Goal: Check status: Check status

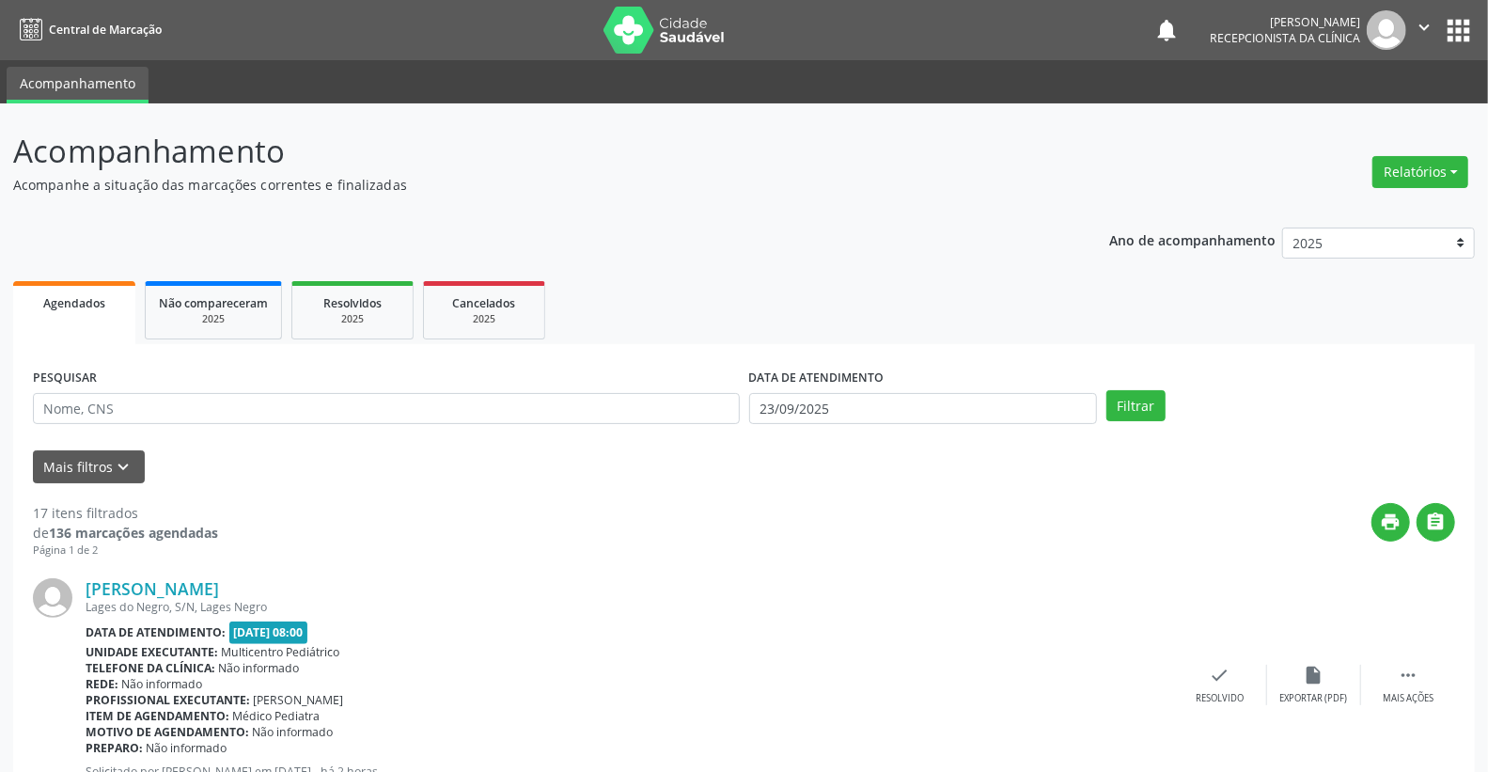
click at [571, 470] on div "Mais filtros keyboard_arrow_down" at bounding box center [743, 466] width 1431 height 33
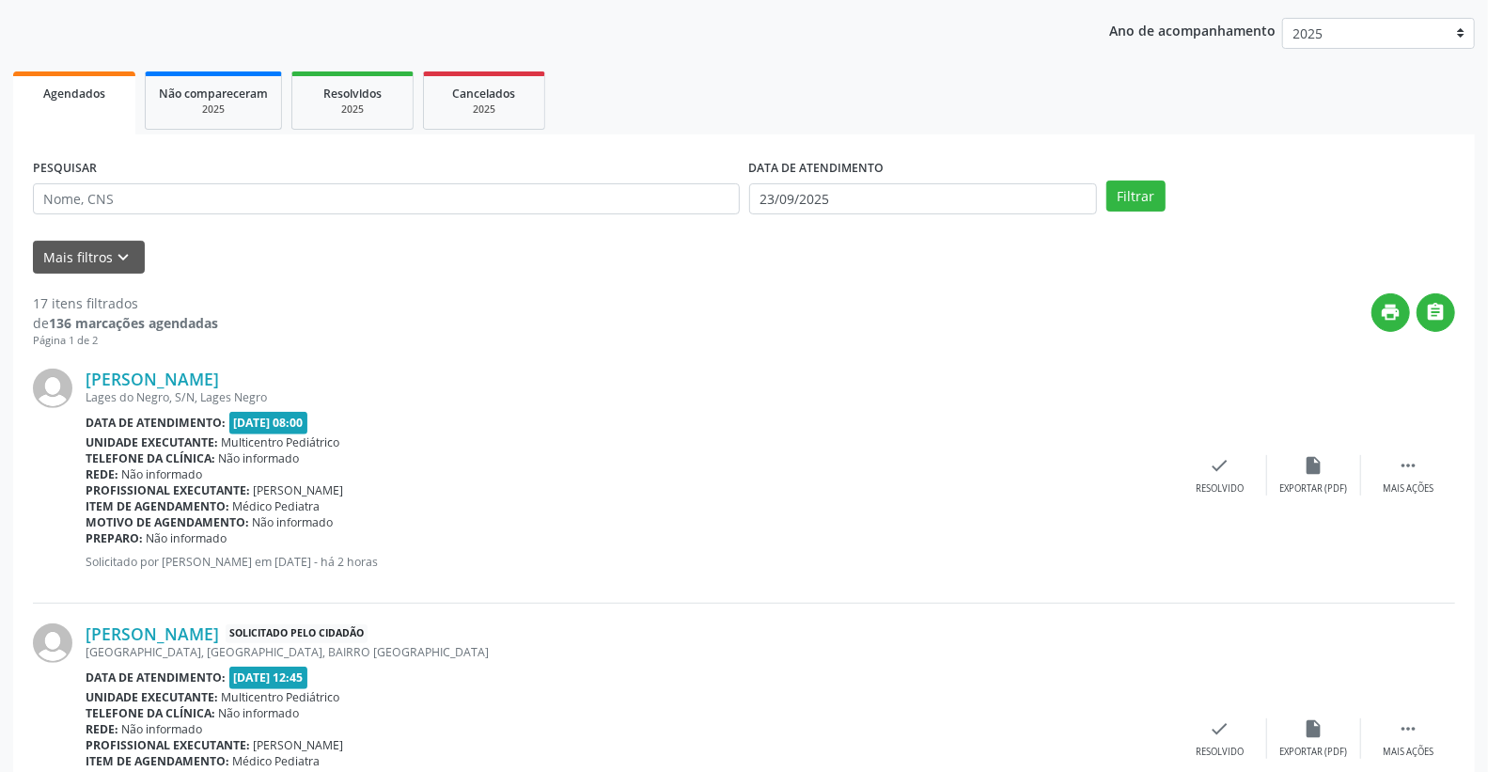
scroll to position [209, 0]
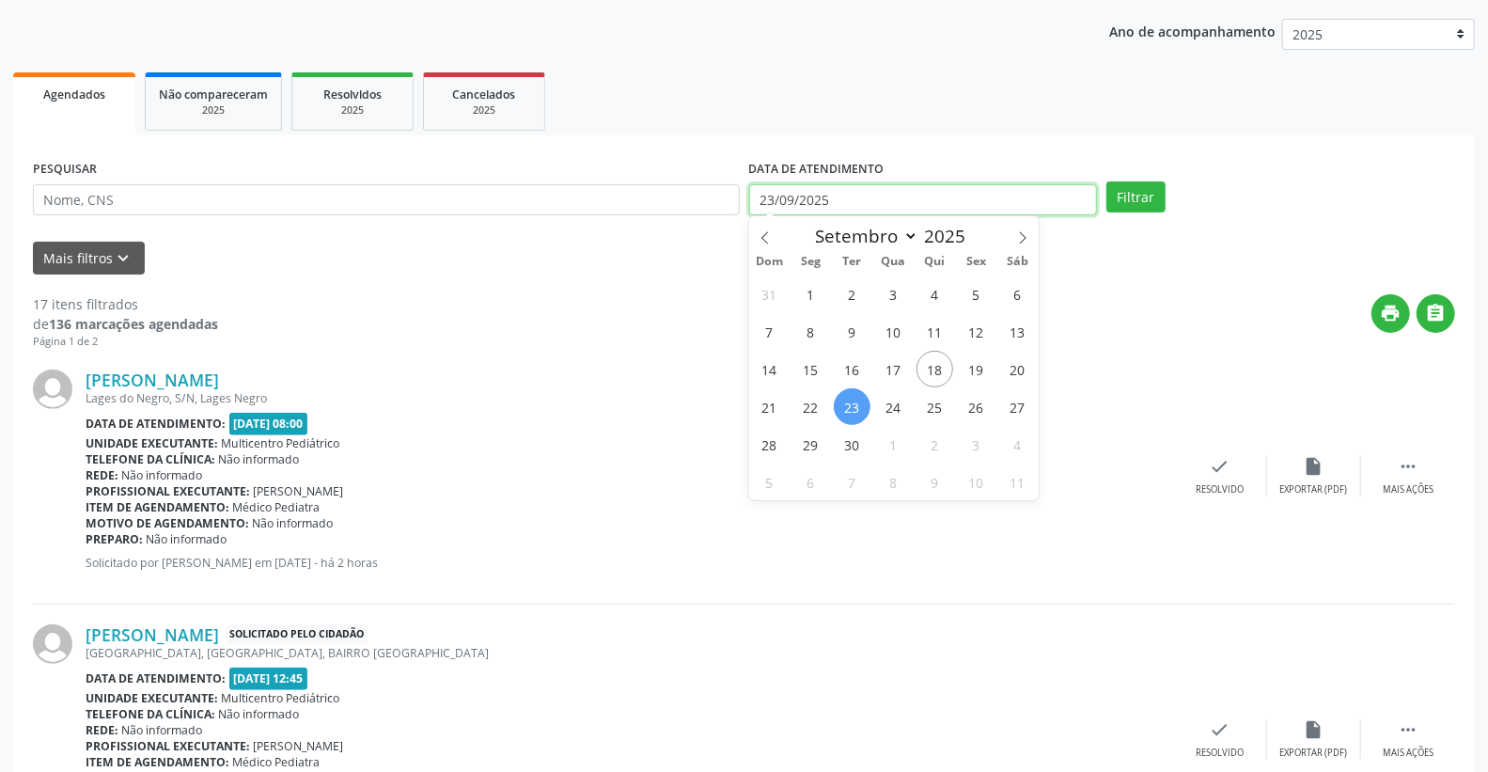
click at [924, 199] on input "23/09/2025" at bounding box center [923, 200] width 349 height 32
click at [667, 296] on div "print " at bounding box center [836, 321] width 1237 height 55
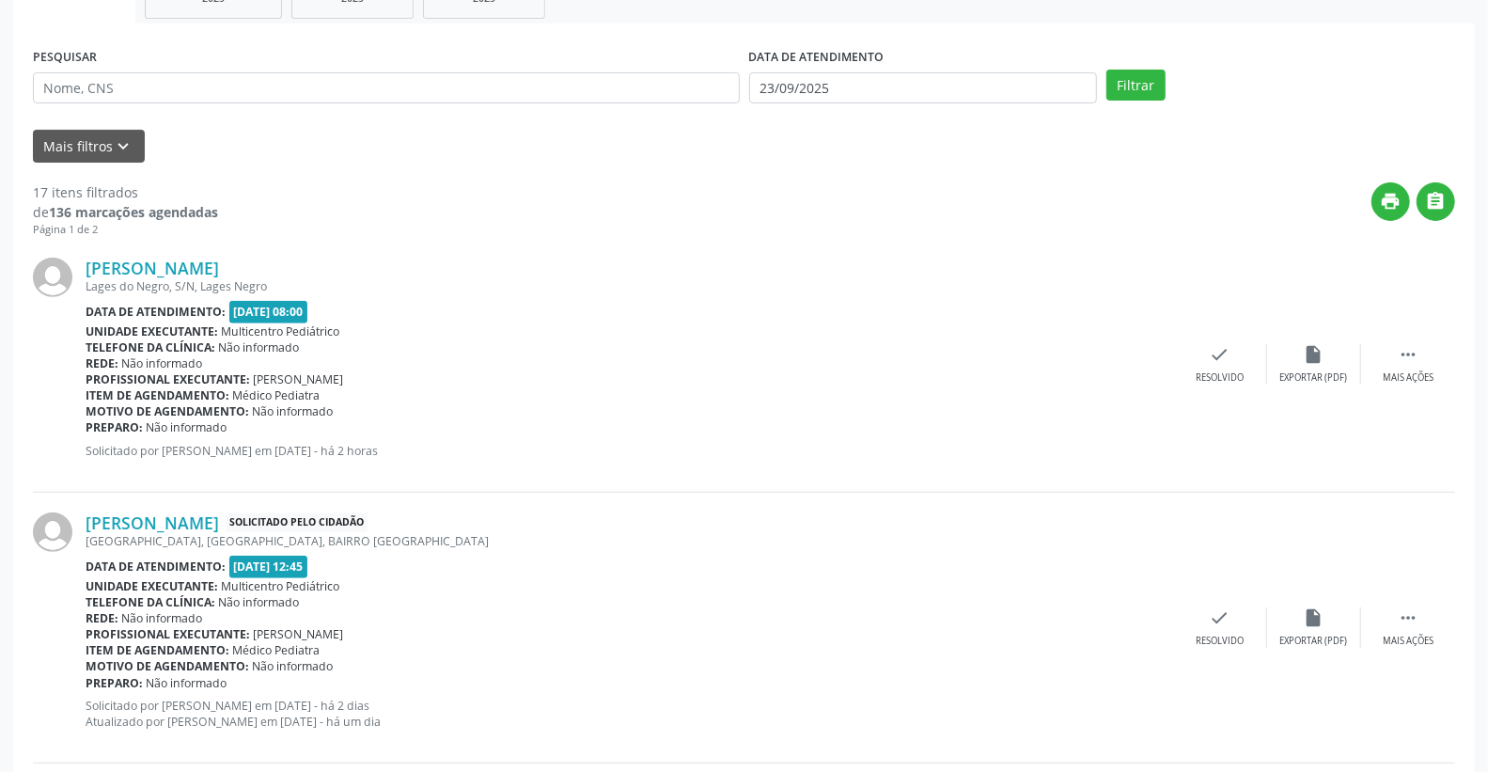
scroll to position [313, 0]
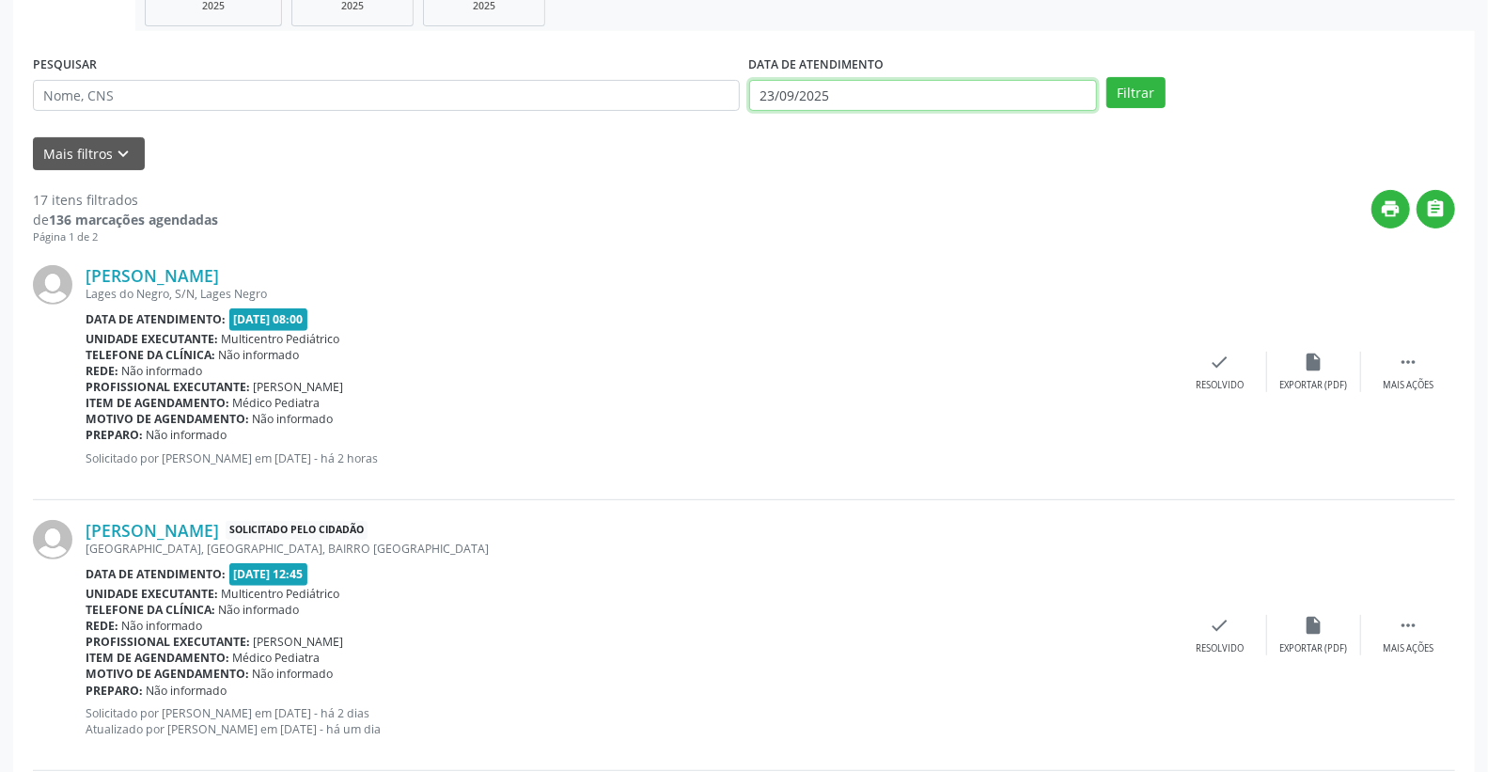
click at [945, 83] on input "23/09/2025" at bounding box center [923, 96] width 349 height 32
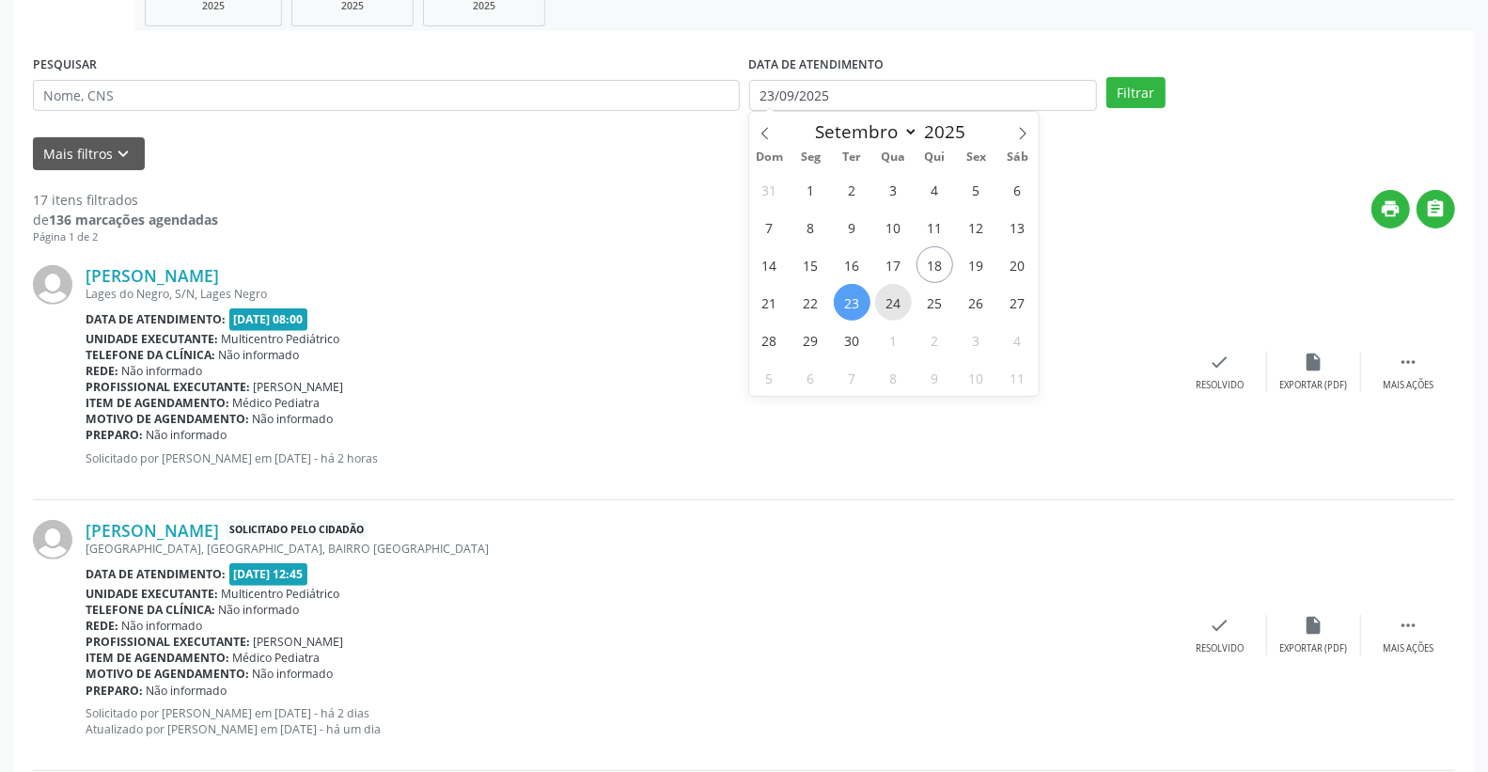
click at [888, 298] on span "24" at bounding box center [893, 302] width 37 height 37
type input "[DATE]"
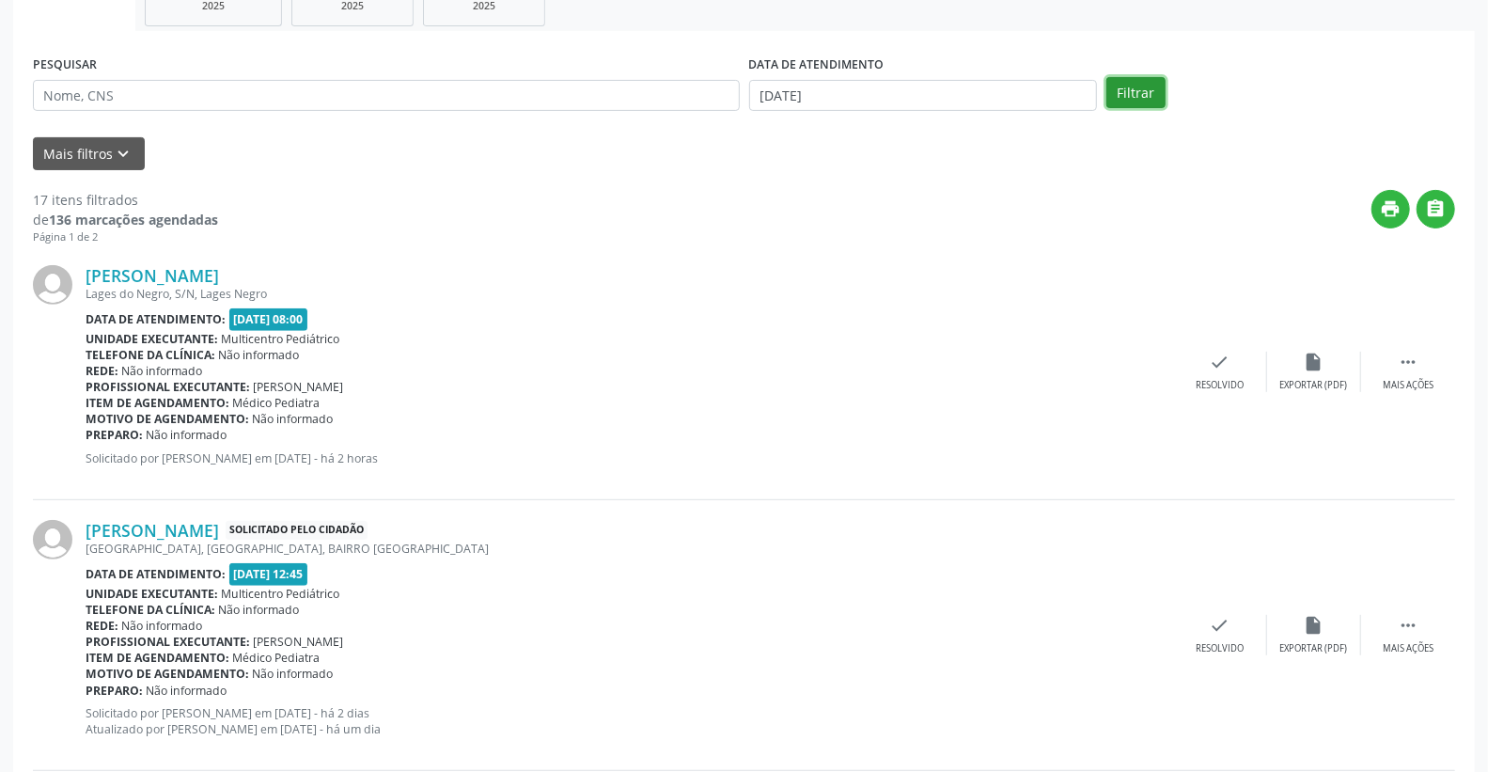
click at [1149, 103] on button "Filtrar" at bounding box center [1135, 93] width 59 height 32
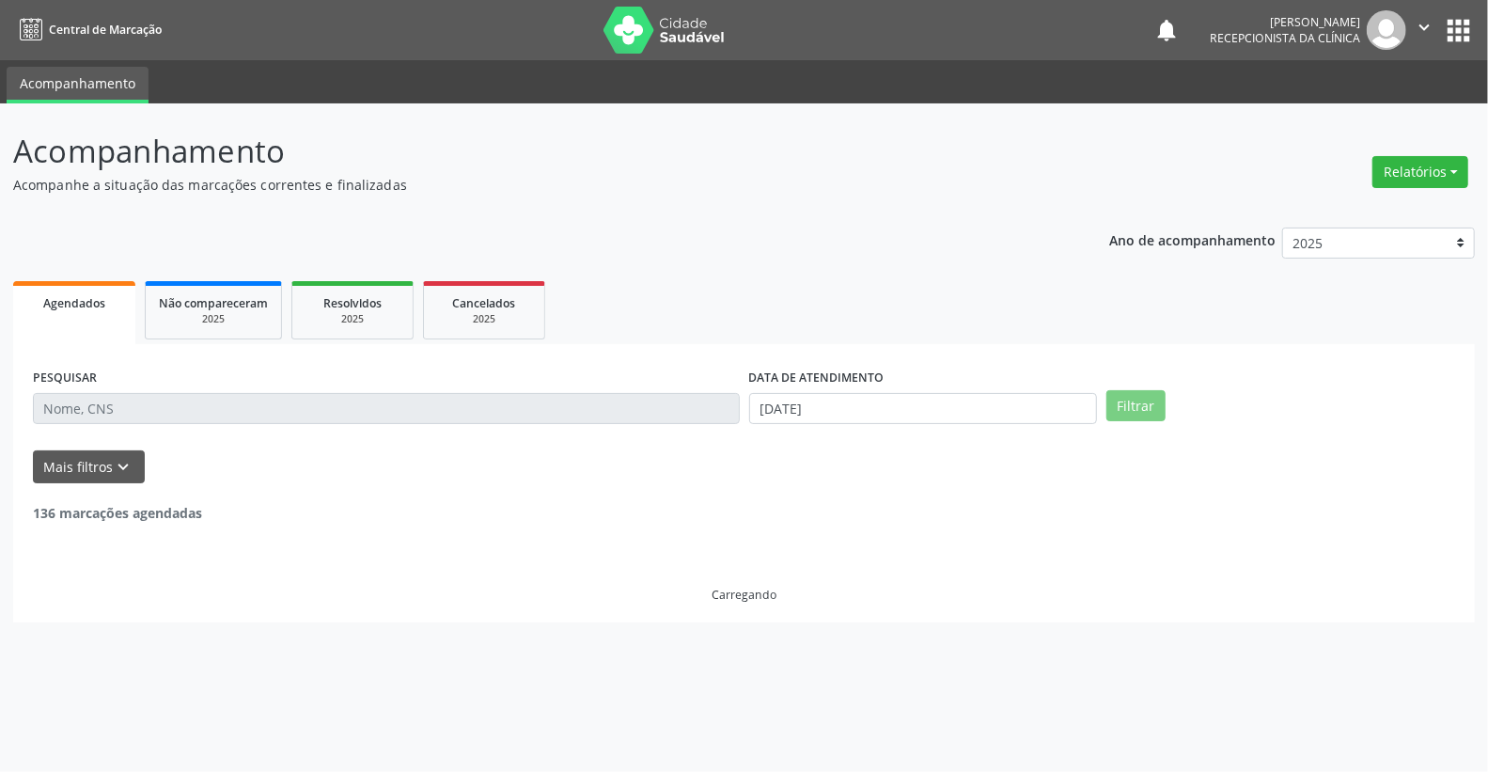
scroll to position [0, 0]
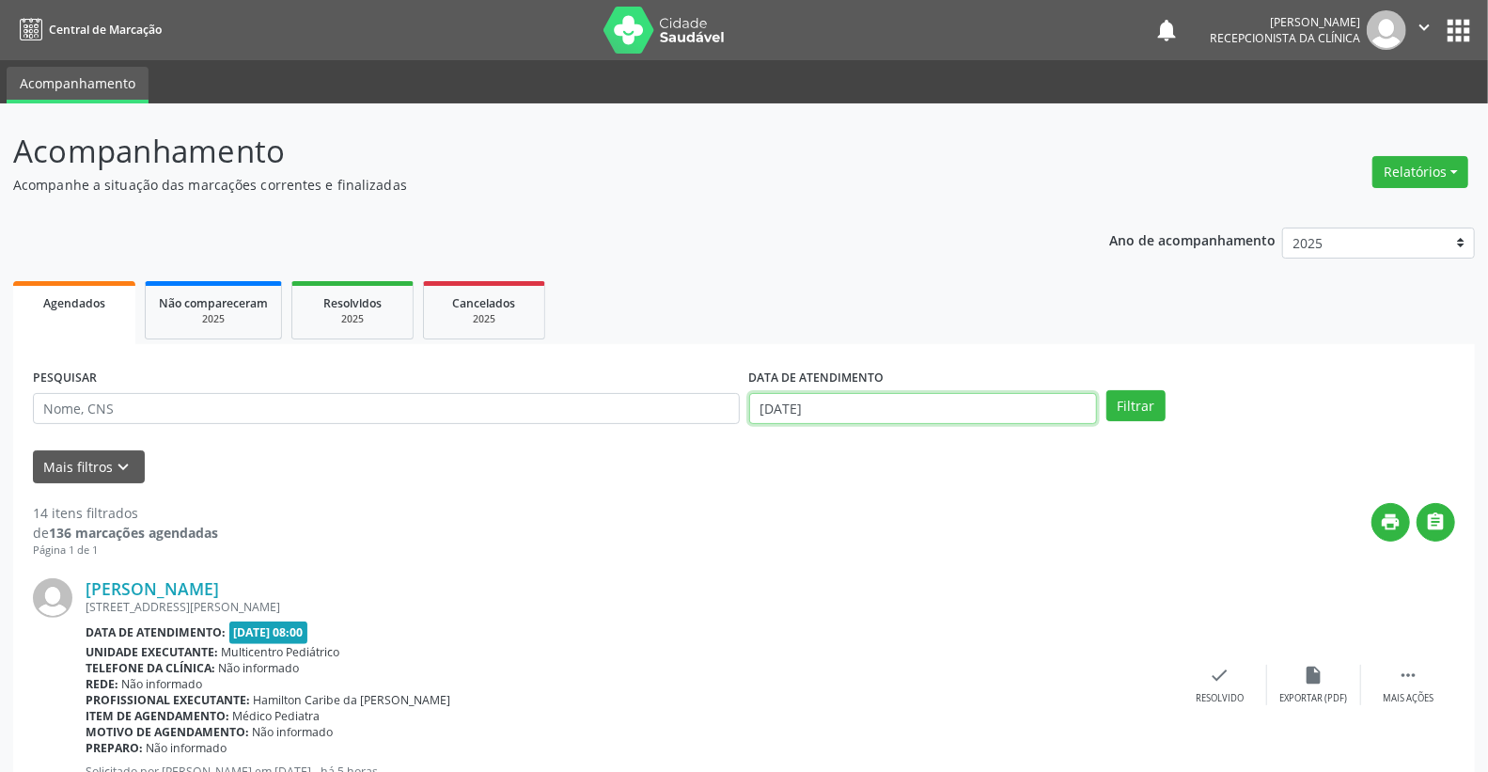
click at [934, 398] on input "[DATE]" at bounding box center [923, 409] width 349 height 32
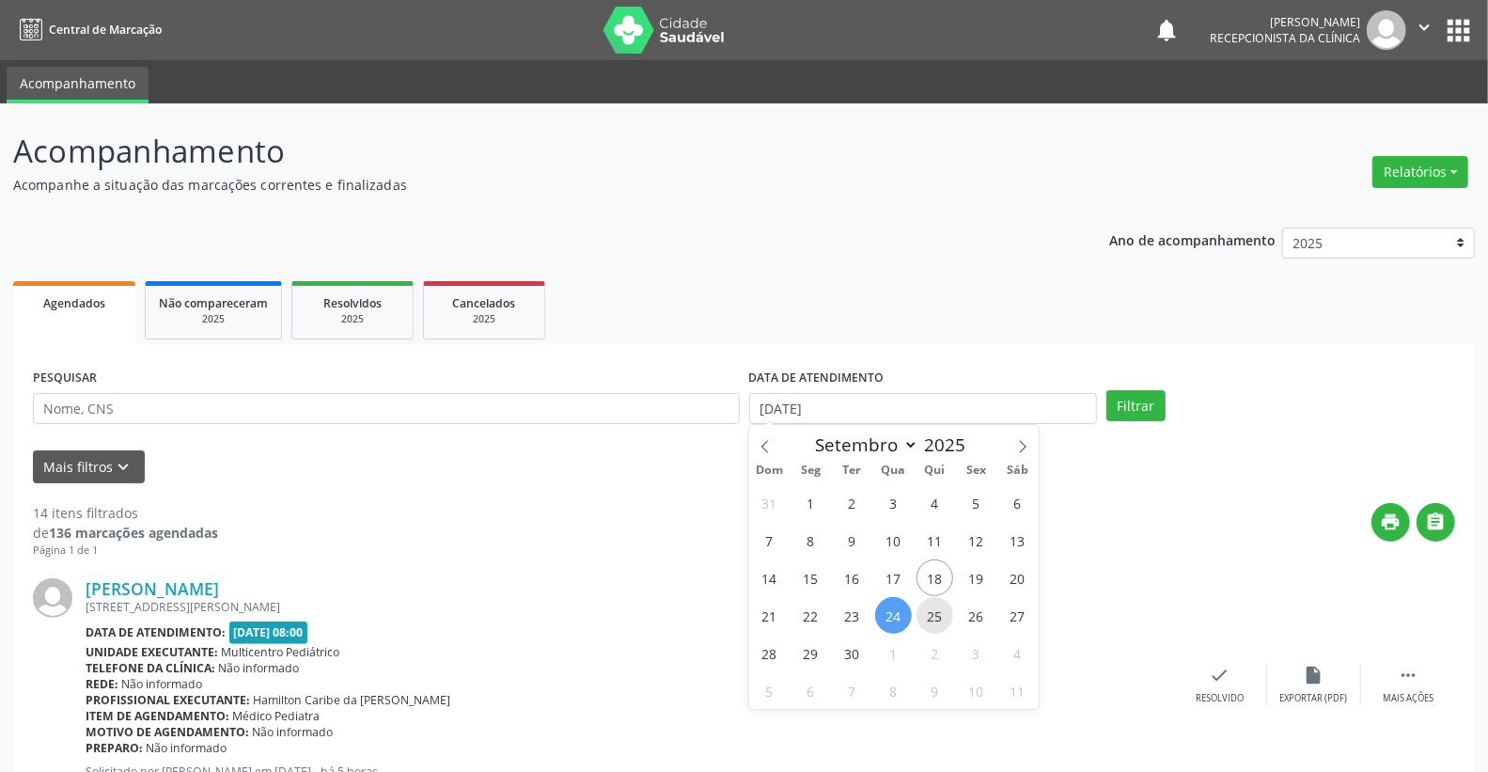
click at [931, 608] on span "25" at bounding box center [934, 615] width 37 height 37
type input "25/09/2025"
click at [931, 608] on span "25" at bounding box center [934, 615] width 37 height 37
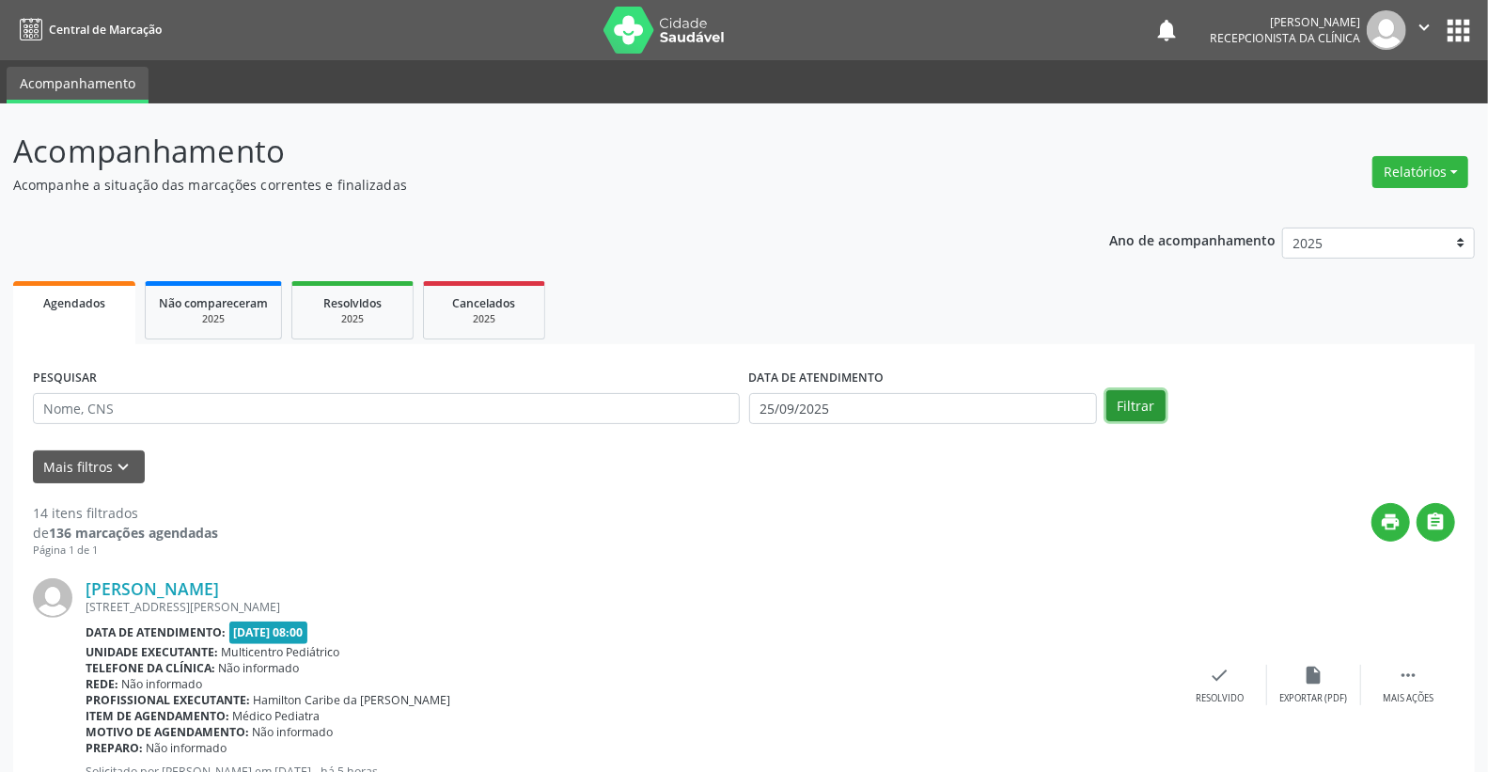
click at [1133, 390] on button "Filtrar" at bounding box center [1135, 406] width 59 height 32
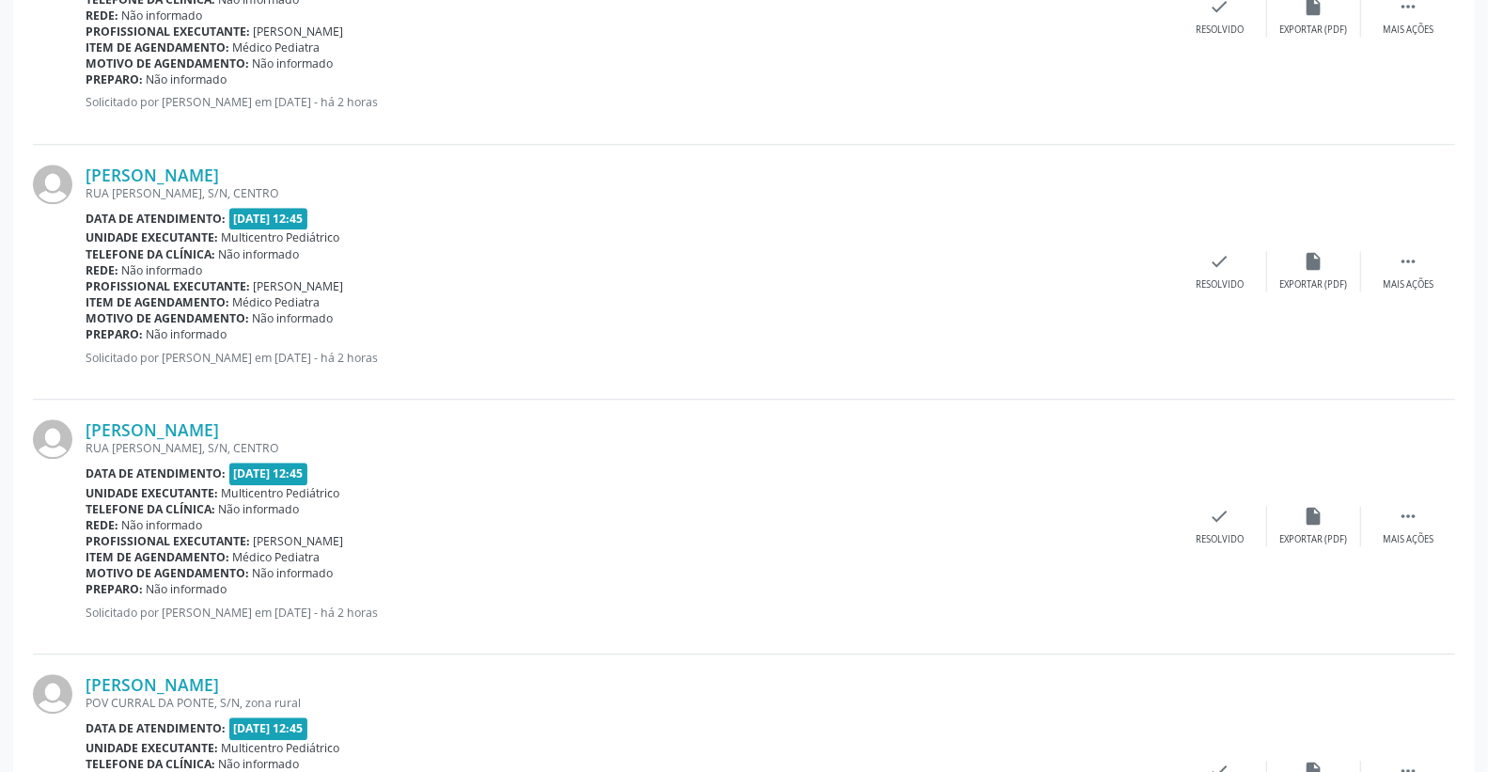
scroll to position [3445, 0]
